Goal: Consume media (video, audio): Consume media (video, audio)

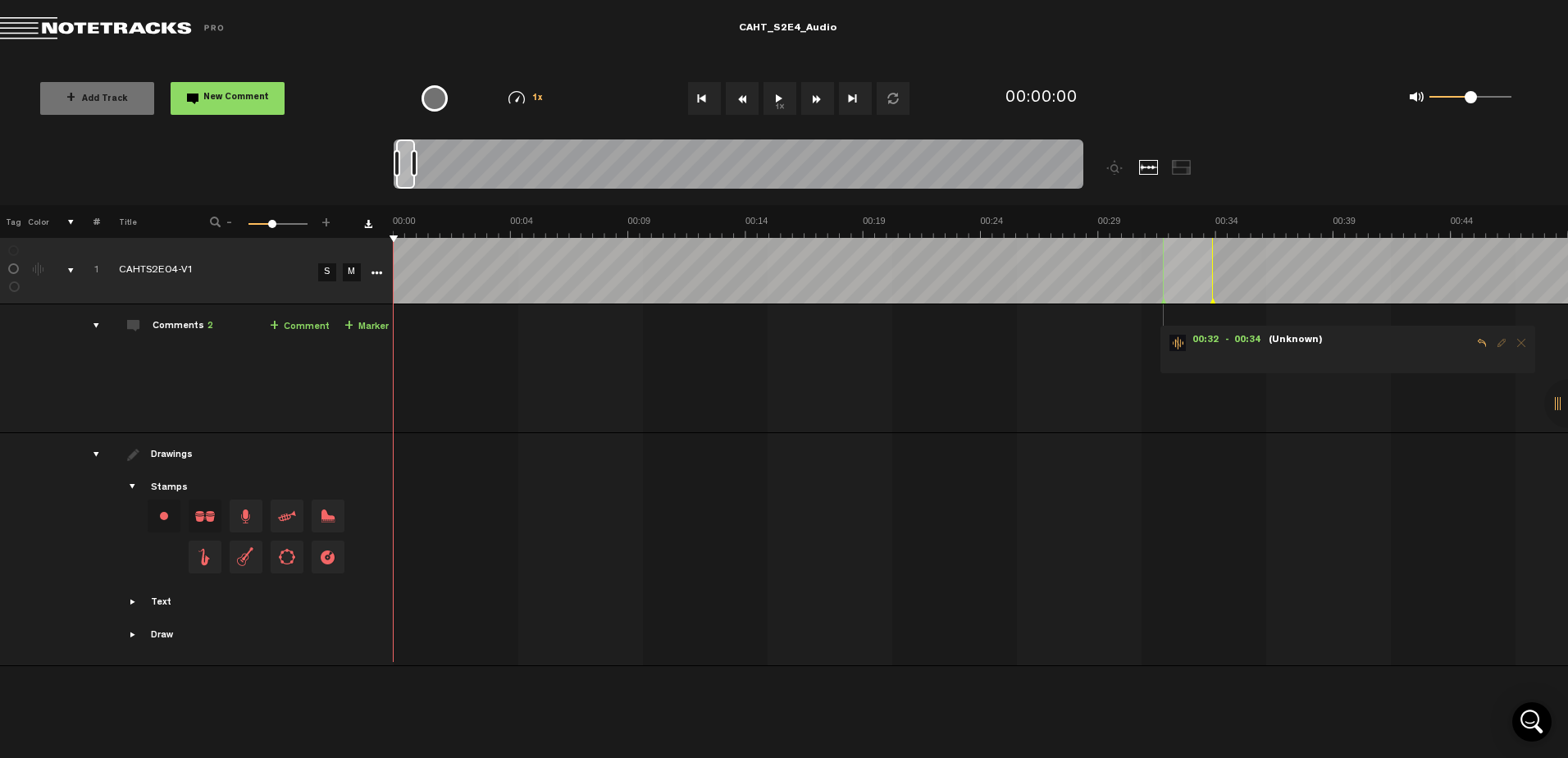
click at [777, 95] on button "1x" at bounding box center [781, 99] width 33 height 33
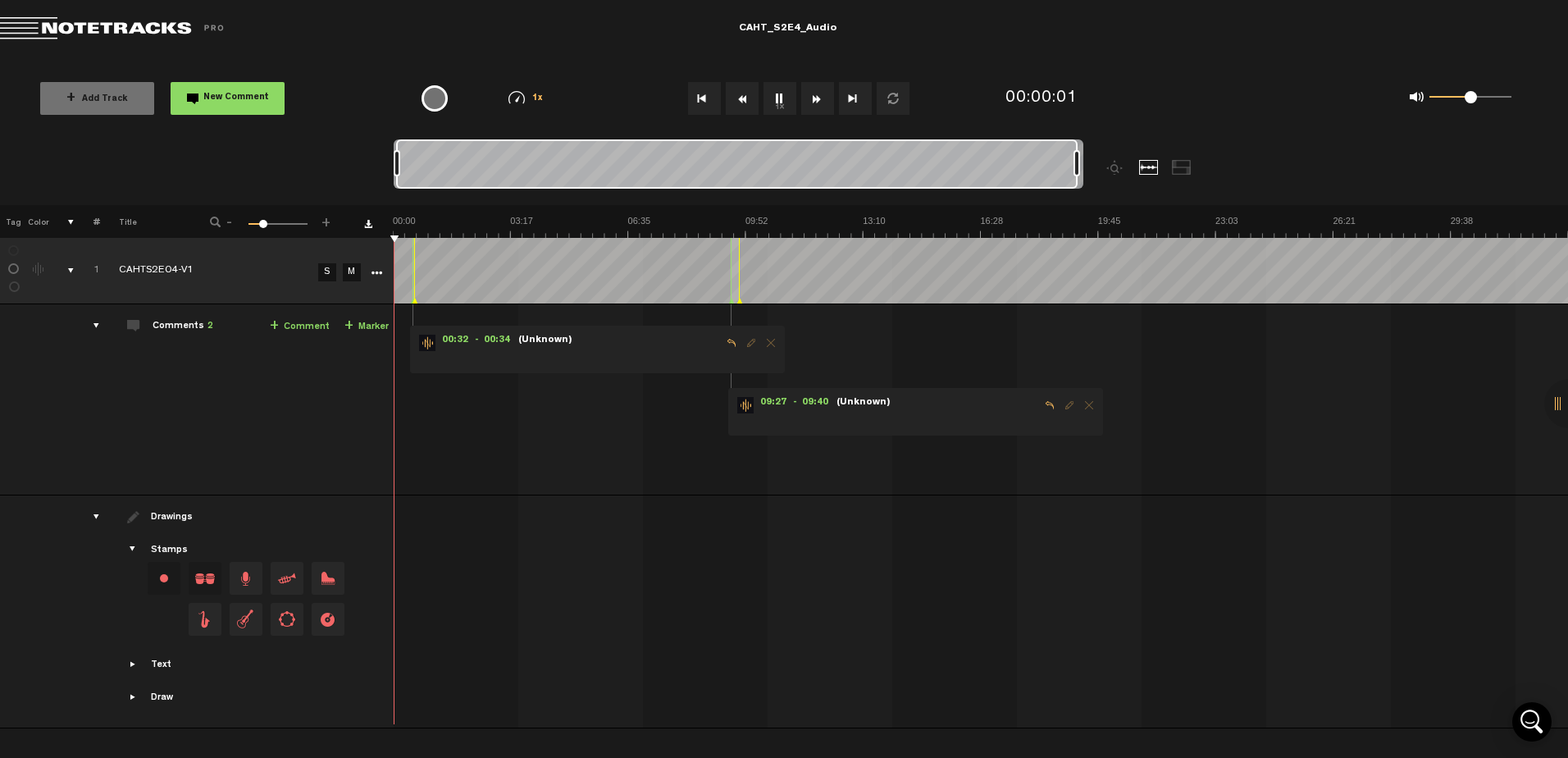
drag, startPoint x: 414, startPoint y: 160, endPoint x: 1202, endPoint y: 140, distance: 788.3
click at [1202, 140] on div at bounding box center [825, 173] width 863 height 66
click at [772, 344] on span "Delete comment" at bounding box center [771, 343] width 20 height 11
click at [766, 343] on span "Delete comment" at bounding box center [771, 343] width 20 height 11
click at [1091, 407] on span "Delete comment" at bounding box center [1089, 405] width 20 height 11
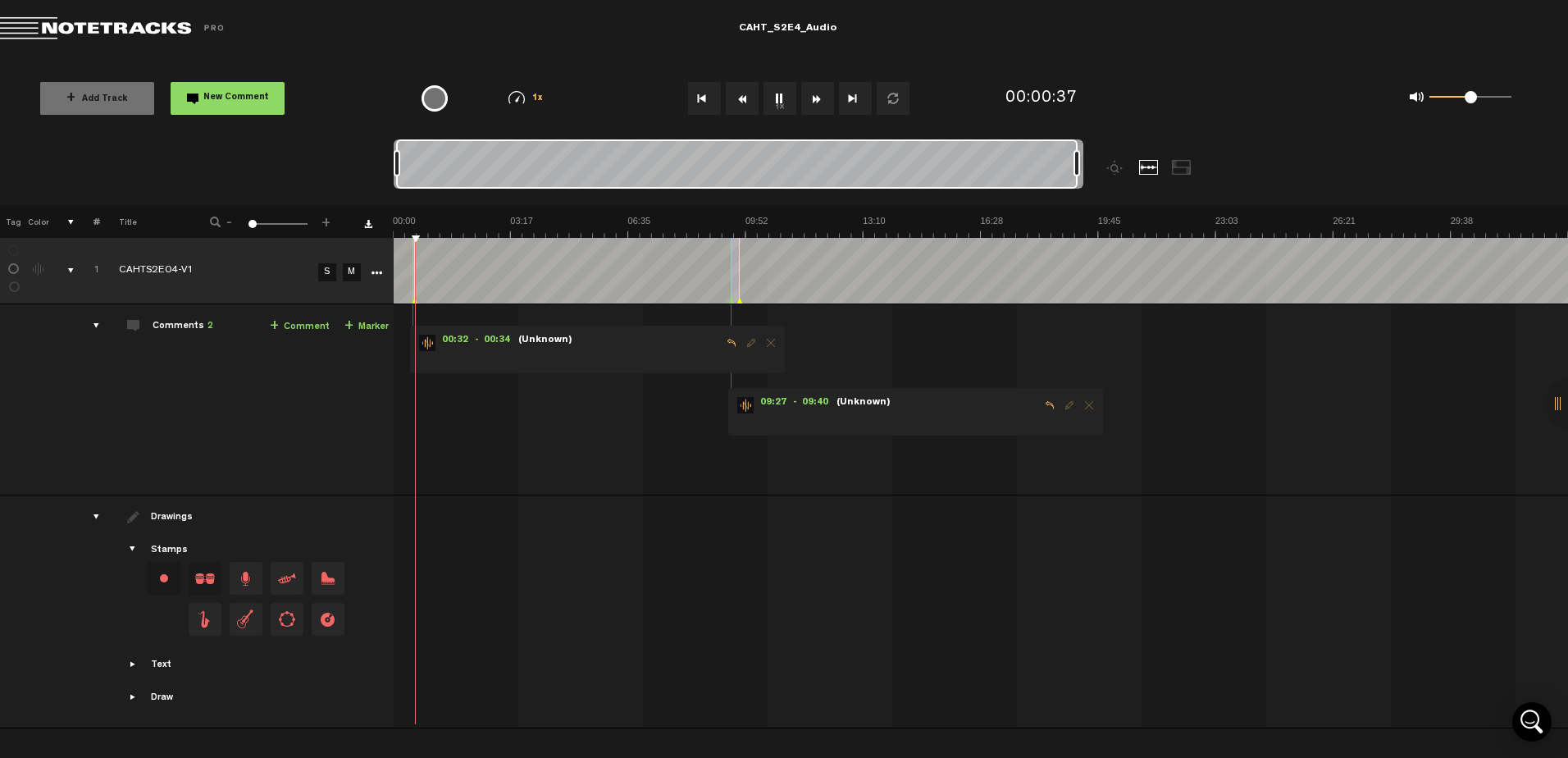
click at [768, 345] on span "Delete comment" at bounding box center [771, 343] width 20 height 11
click at [1087, 404] on span "Delete comment" at bounding box center [1089, 405] width 20 height 11
click at [781, 100] on button "1x" at bounding box center [781, 99] width 33 height 33
click at [737, 104] on button "Rewind" at bounding box center [742, 99] width 33 height 33
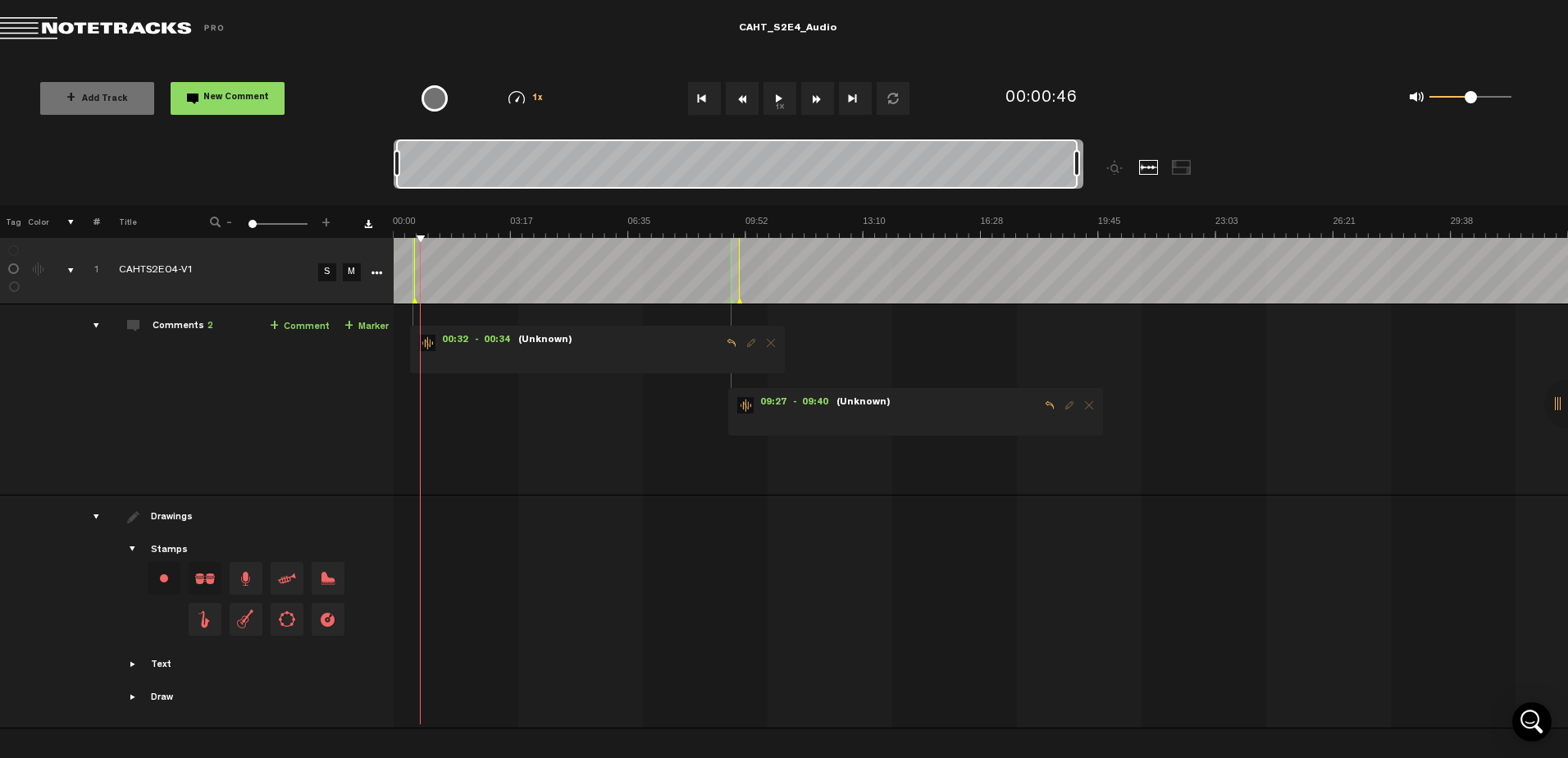
click at [737, 104] on button "Rewind" at bounding box center [742, 99] width 33 height 33
click at [779, 99] on button "1x" at bounding box center [781, 99] width 33 height 33
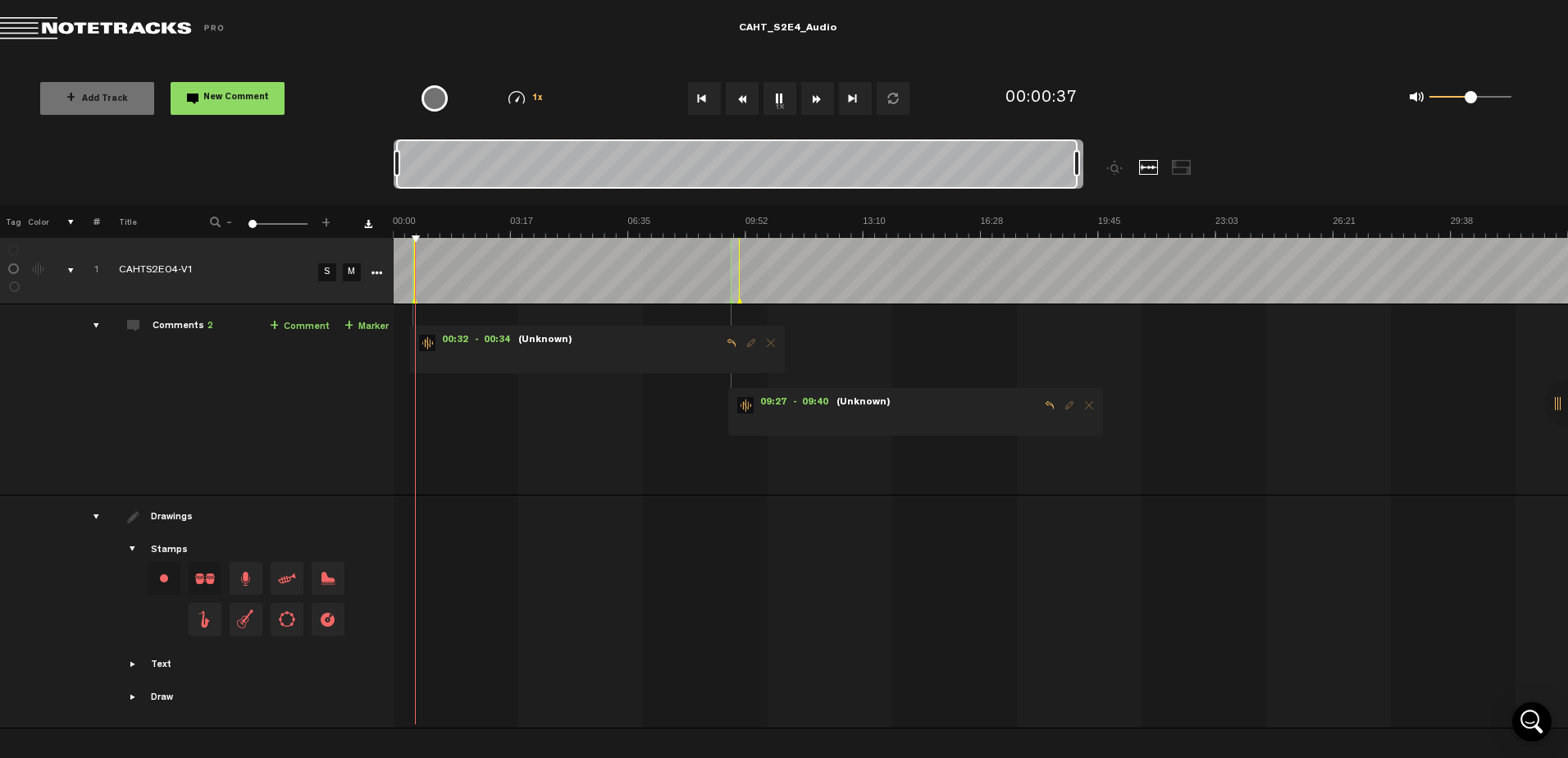
click at [748, 100] on button "Rewind" at bounding box center [742, 99] width 33 height 33
click at [747, 103] on button "Rewind" at bounding box center [742, 99] width 33 height 33
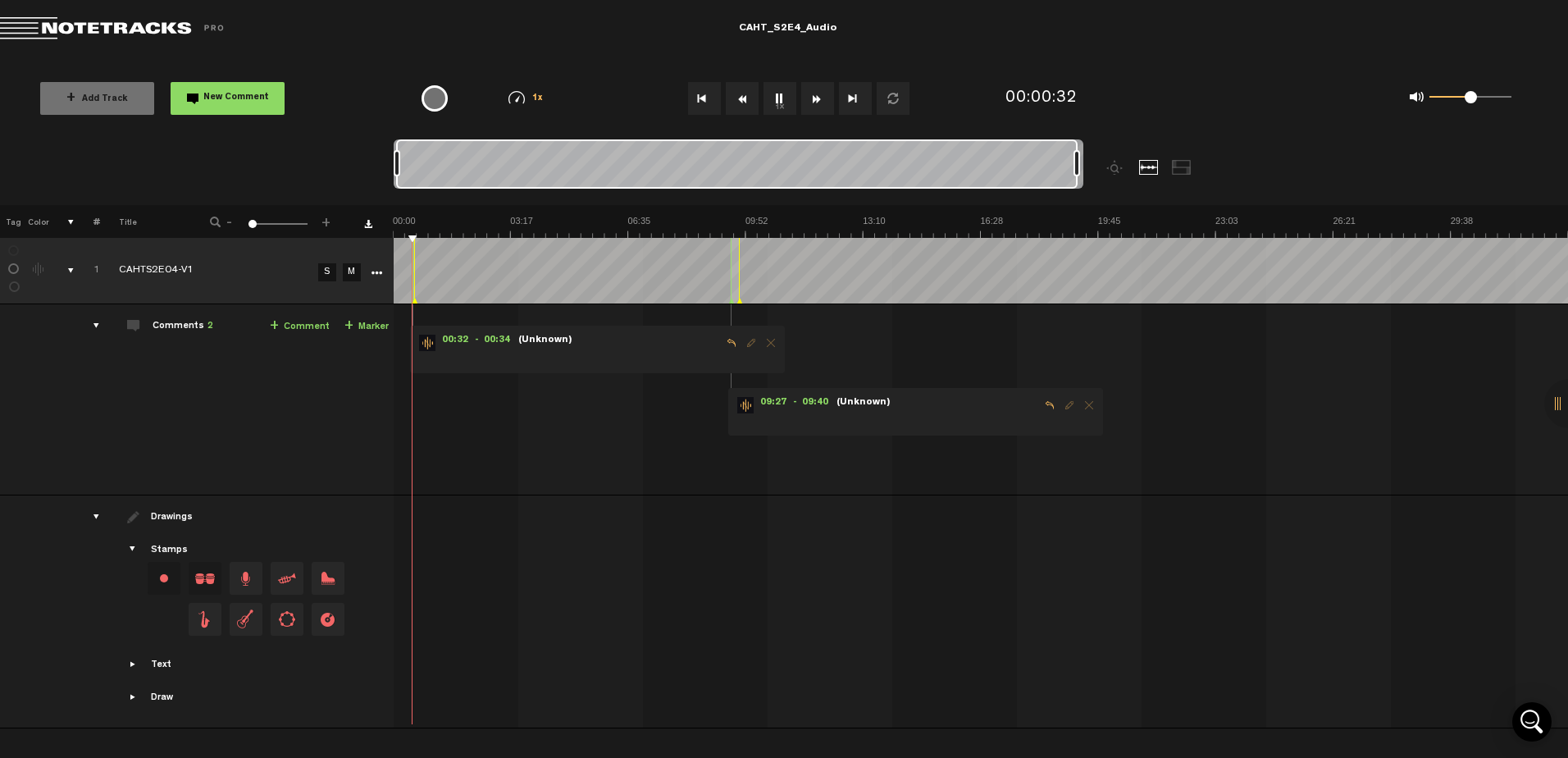
click at [747, 103] on button "Rewind" at bounding box center [742, 99] width 33 height 33
click at [784, 99] on button "1x" at bounding box center [781, 99] width 33 height 33
click at [774, 95] on button "1x" at bounding box center [781, 99] width 33 height 33
click at [779, 103] on button "1x" at bounding box center [781, 99] width 33 height 33
click at [743, 88] on button "Rewind" at bounding box center [742, 99] width 33 height 33
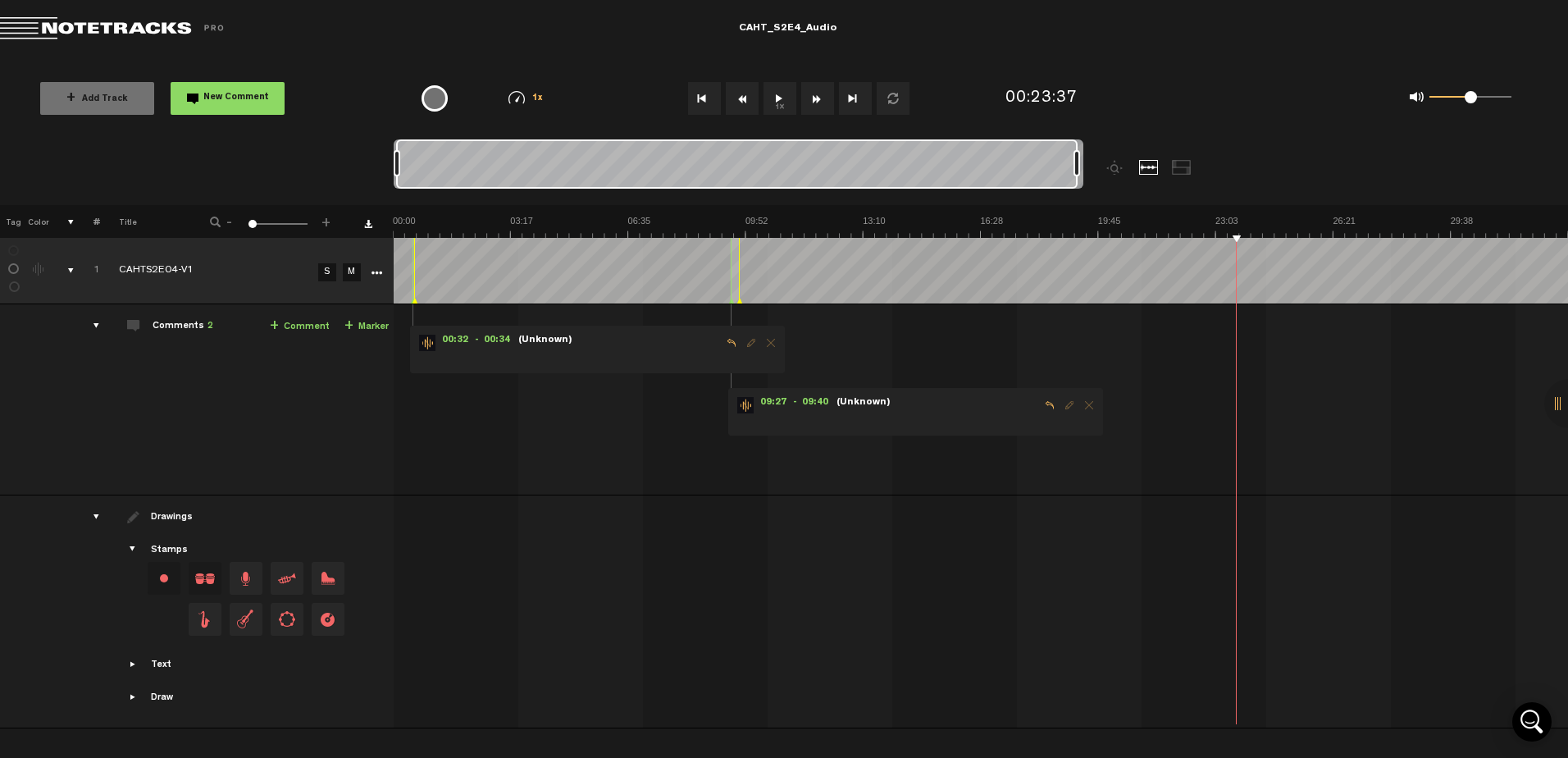
click at [743, 98] on button "Rewind" at bounding box center [742, 99] width 33 height 33
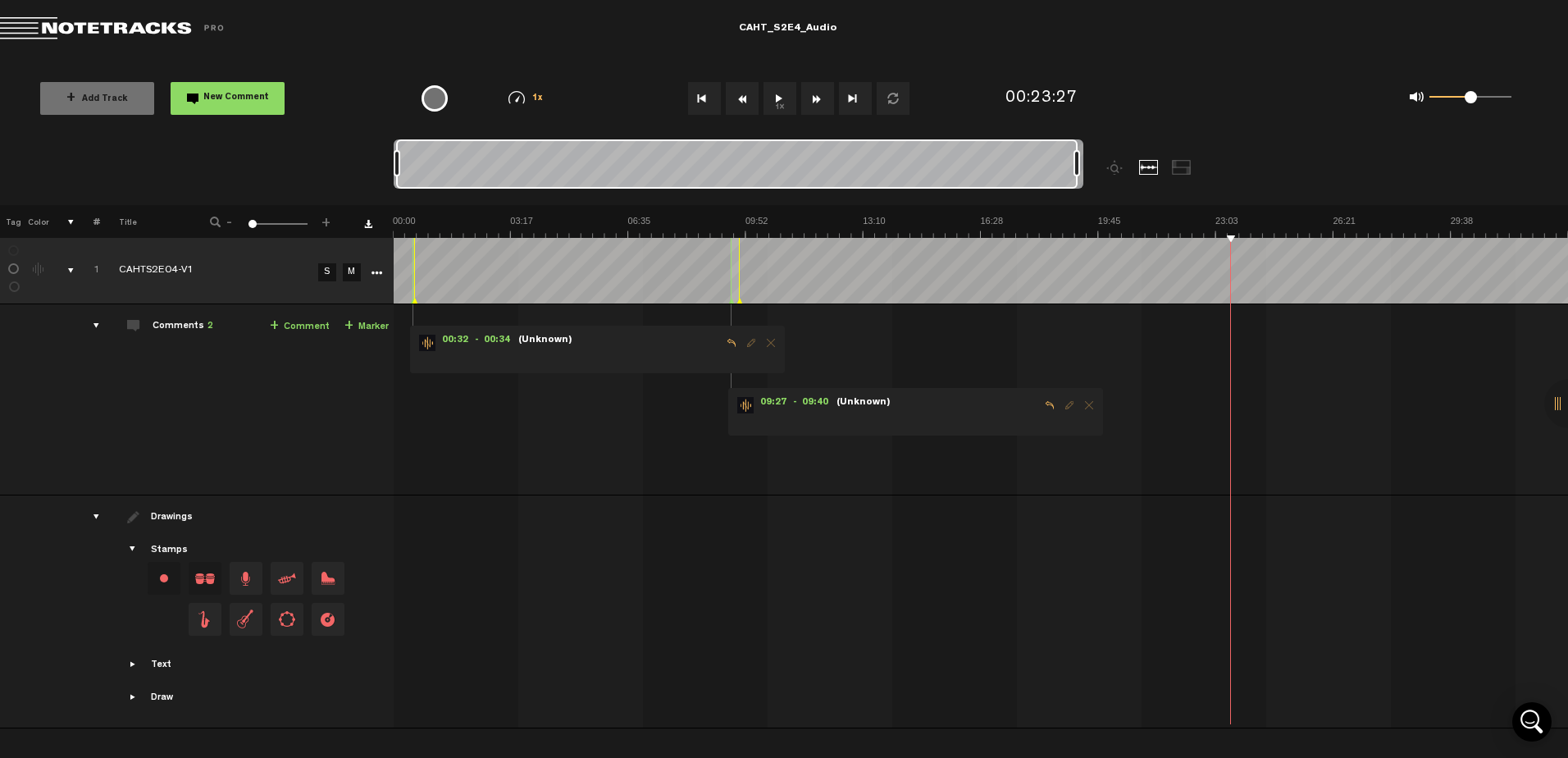
click at [777, 95] on button "1x" at bounding box center [781, 99] width 33 height 33
click at [744, 99] on button "Rewind" at bounding box center [742, 99] width 33 height 33
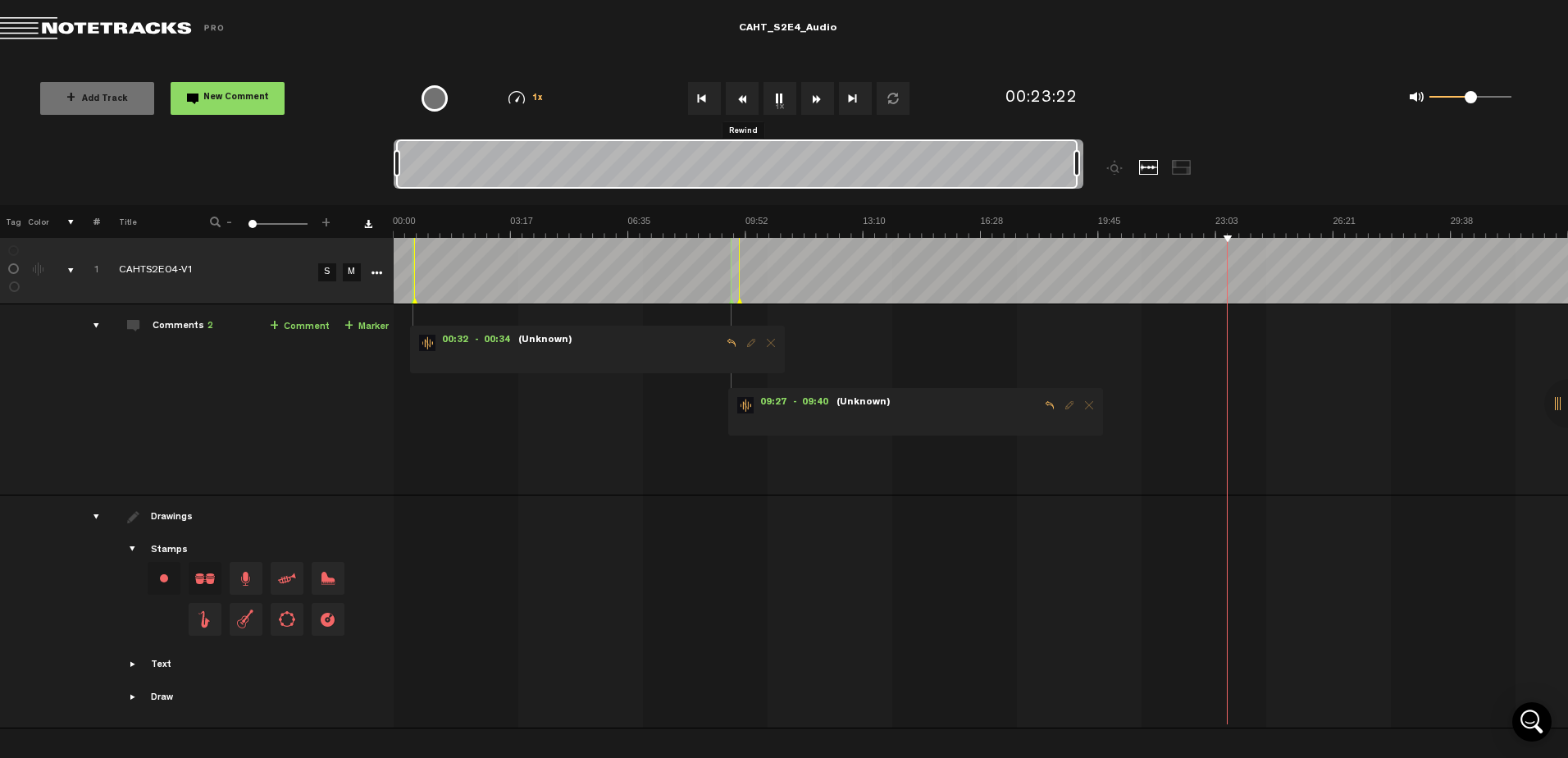
click at [744, 99] on button "Rewind" at bounding box center [742, 99] width 33 height 33
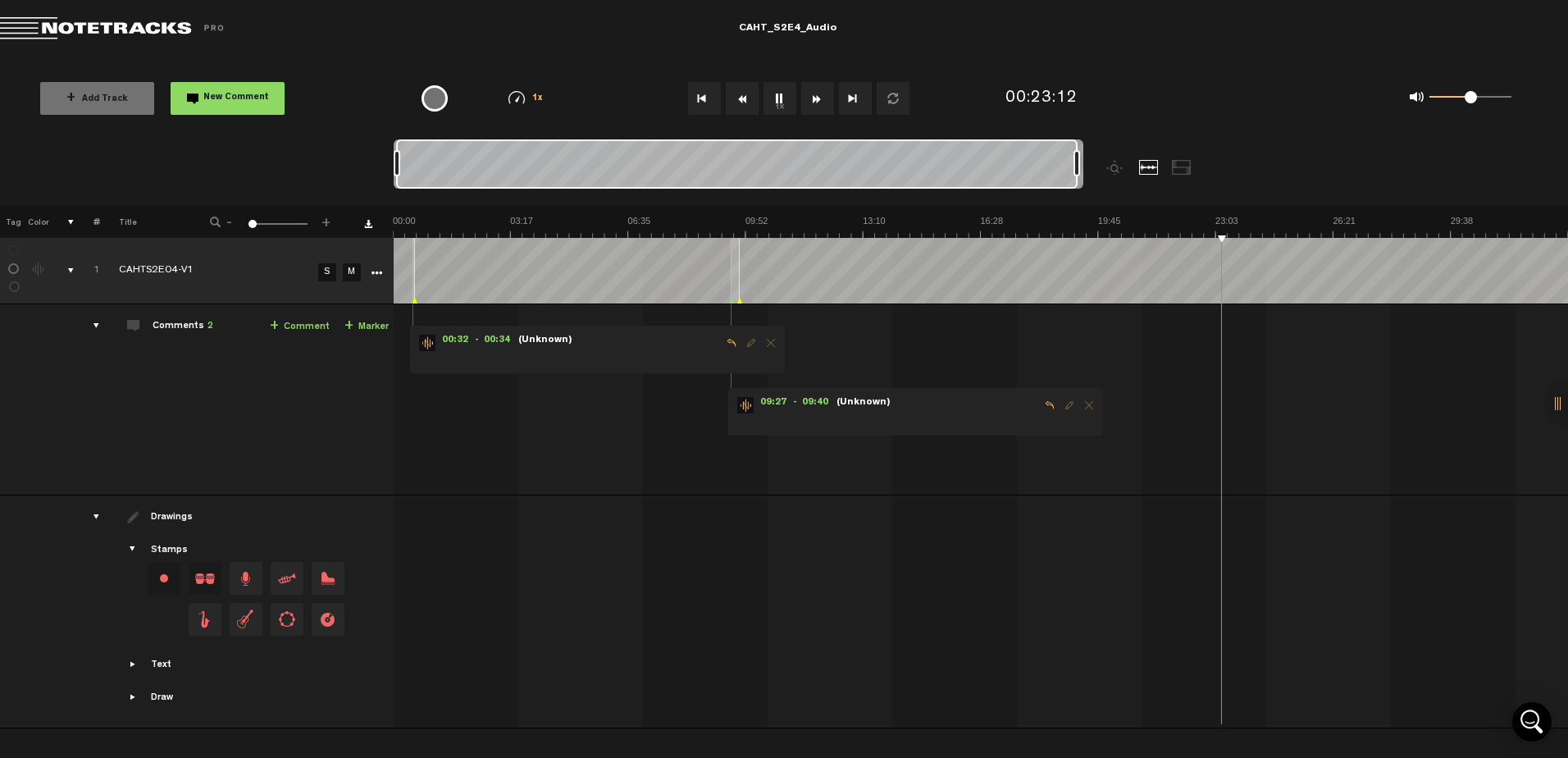
click at [744, 99] on button "Rewind" at bounding box center [742, 99] width 33 height 33
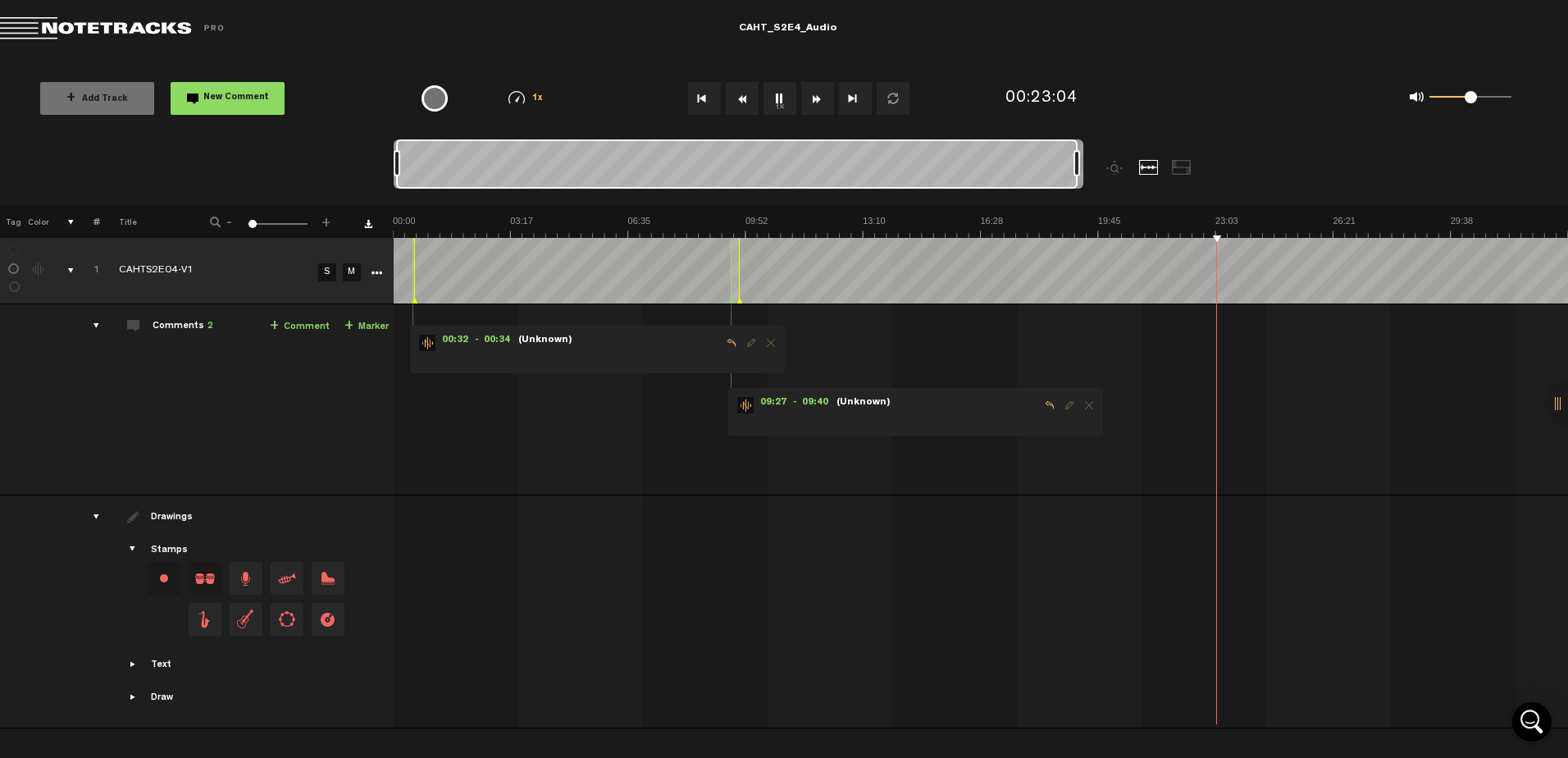
click at [744, 99] on button "Rewind" at bounding box center [742, 99] width 33 height 33
click at [781, 99] on button "1x" at bounding box center [781, 99] width 33 height 33
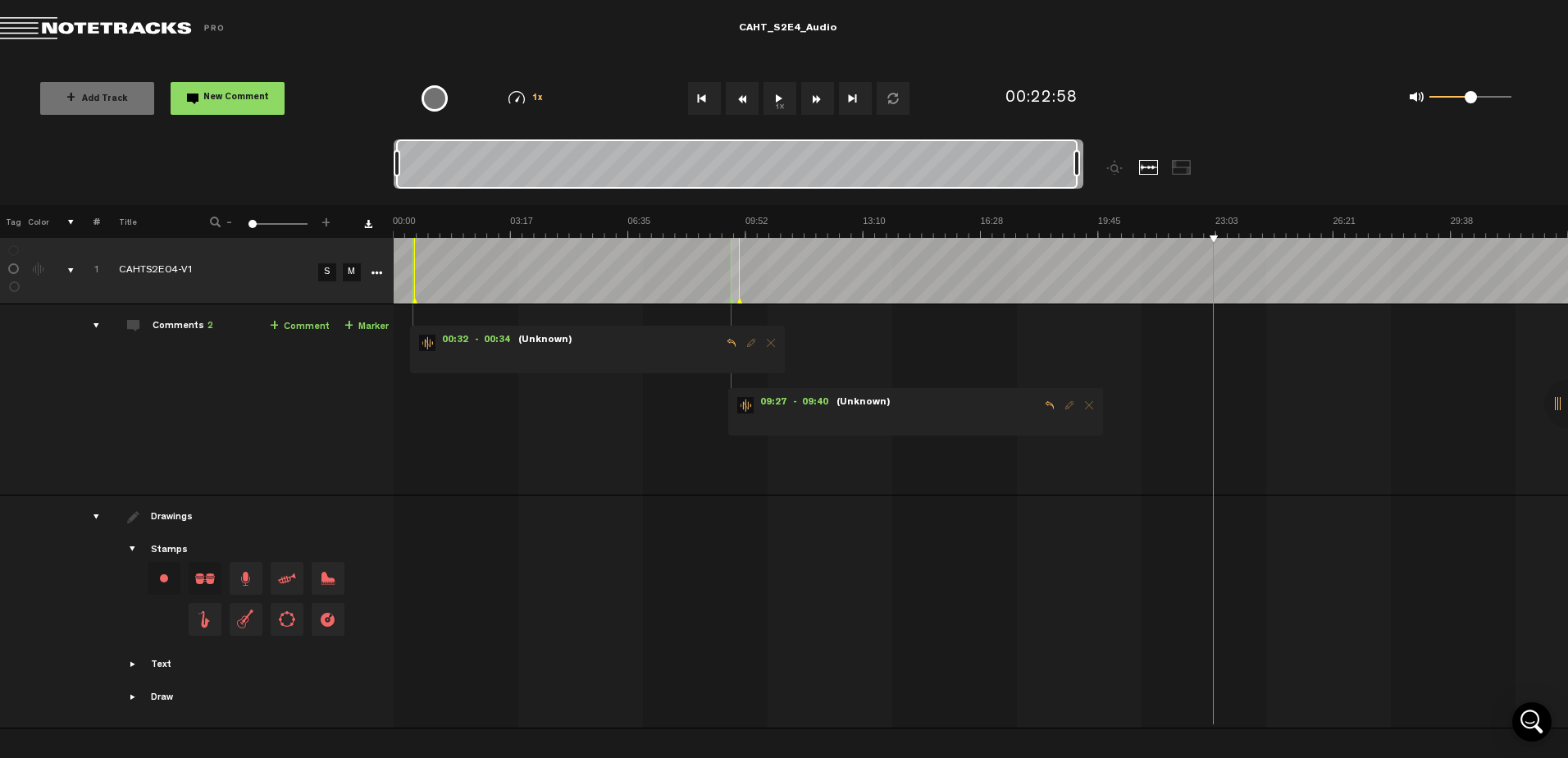
click at [773, 93] on button "1x" at bounding box center [781, 99] width 33 height 33
